Goal: Navigation & Orientation: Find specific page/section

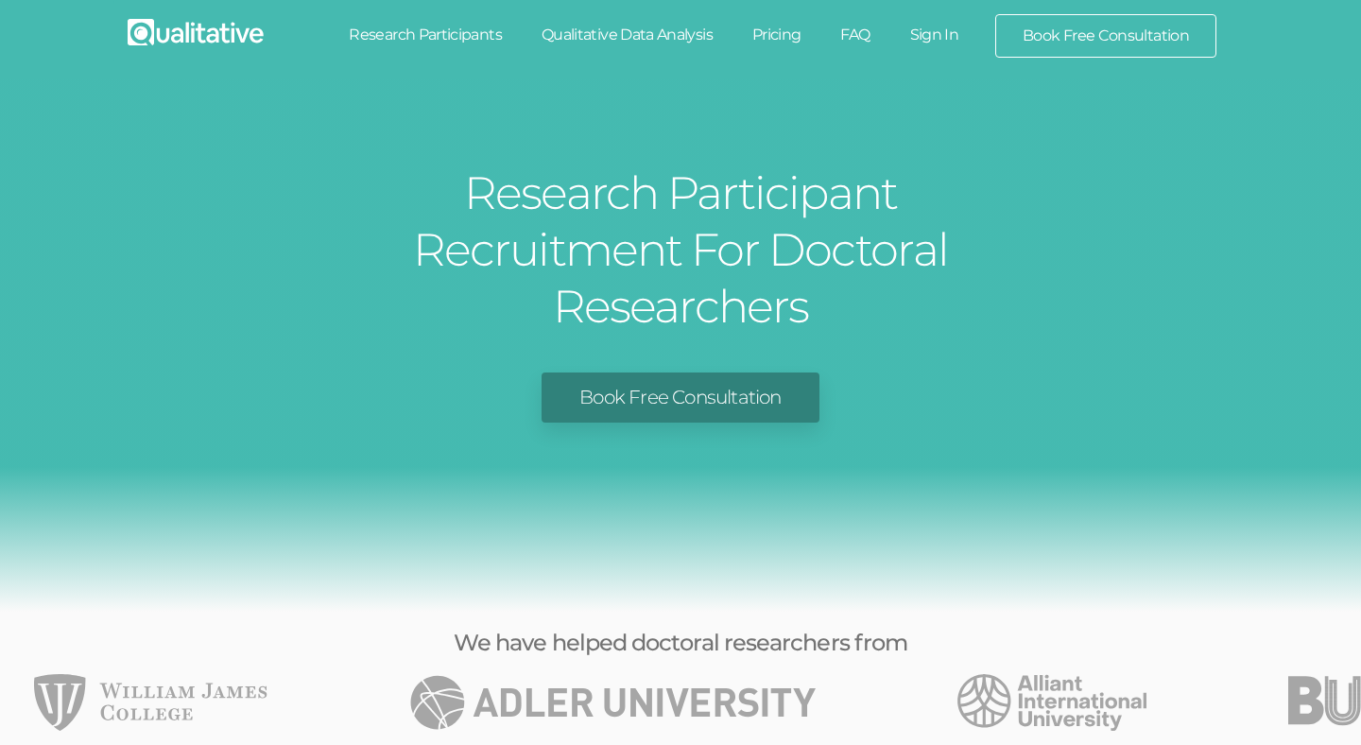
click at [401, 34] on link "Research Participants" at bounding box center [425, 35] width 193 height 42
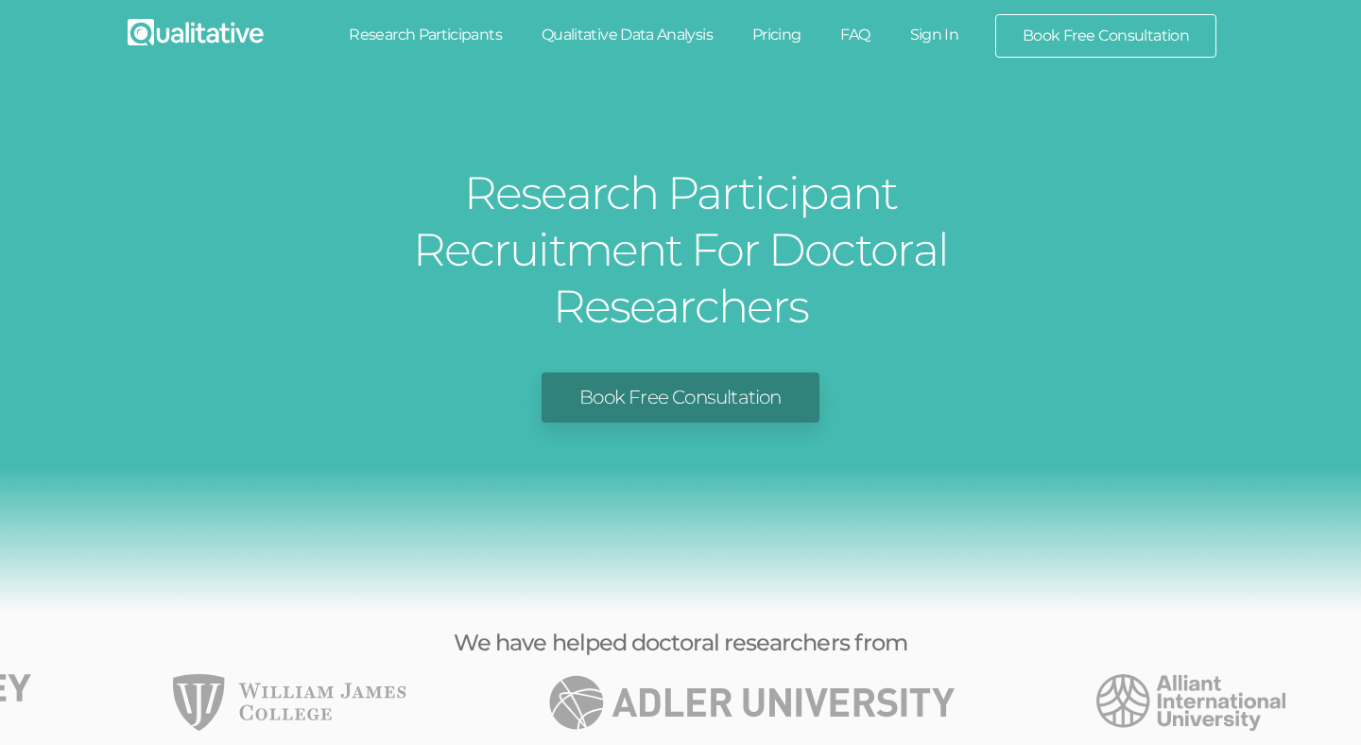
click at [245, 37] on img at bounding box center [196, 32] width 136 height 26
